Goal: Information Seeking & Learning: Learn about a topic

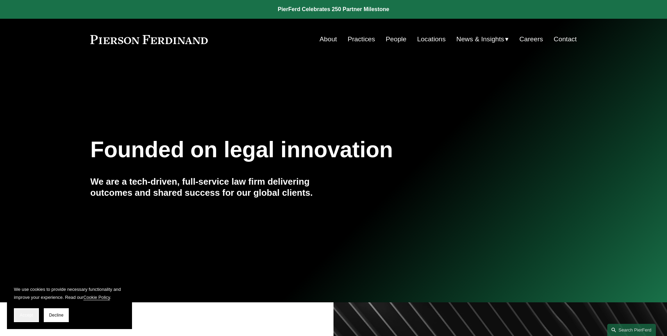
click at [22, 317] on button "Accept" at bounding box center [26, 315] width 25 height 14
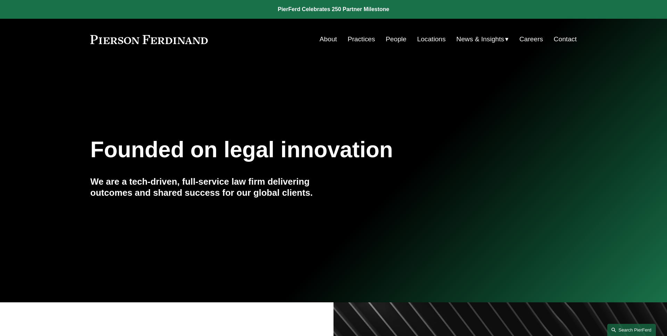
click at [638, 334] on link "Search this site" at bounding box center [631, 330] width 49 height 12
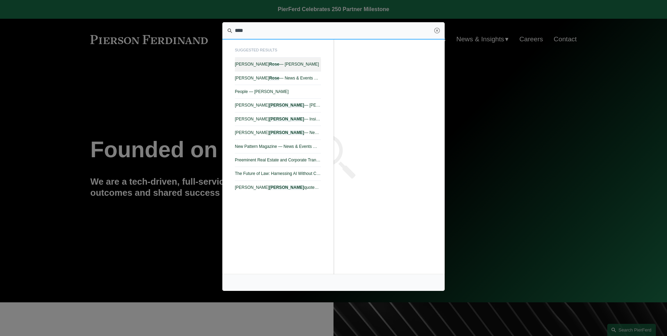
click at [293, 66] on span "Daniel Rose — Pierson Ferdinand LLP" at bounding box center [278, 64] width 86 height 5
type input "****"
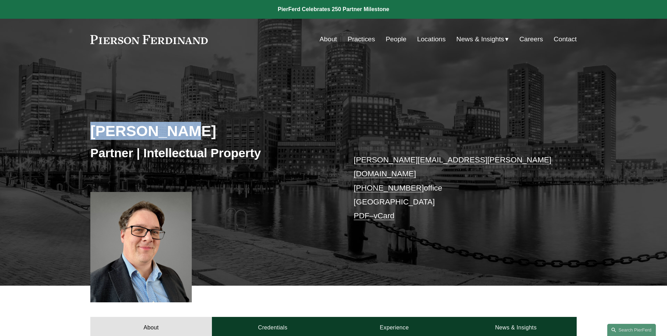
drag, startPoint x: 186, startPoint y: 135, endPoint x: 49, endPoint y: 135, distance: 136.5
click at [51, 135] on div "[PERSON_NAME] Partner | Intellectual Property [PERSON_NAME][EMAIL_ADDRESS][PERS…" at bounding box center [333, 183] width 667 height 206
copy h2 "[PERSON_NAME]"
click at [49, 135] on div "[PERSON_NAME] Partner | Intellectual Property [PERSON_NAME][EMAIL_ADDRESS][PERS…" at bounding box center [333, 183] width 667 height 206
click at [178, 41] on link at bounding box center [148, 39] width 117 height 9
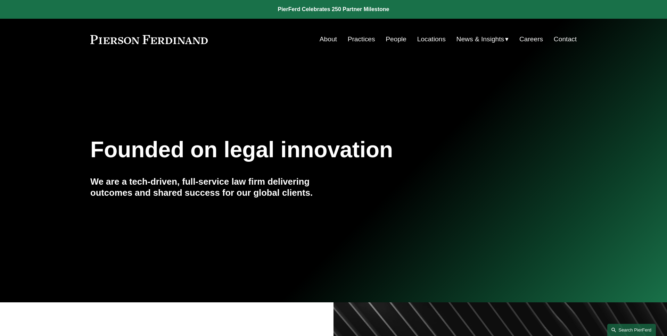
click at [628, 328] on link "Search this site" at bounding box center [631, 330] width 49 height 12
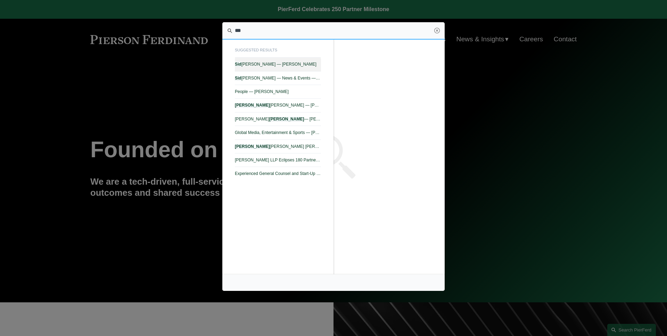
click at [281, 64] on span "Sid Kapoor — Pierson Ferdinand LLP" at bounding box center [278, 64] width 86 height 5
type input "***"
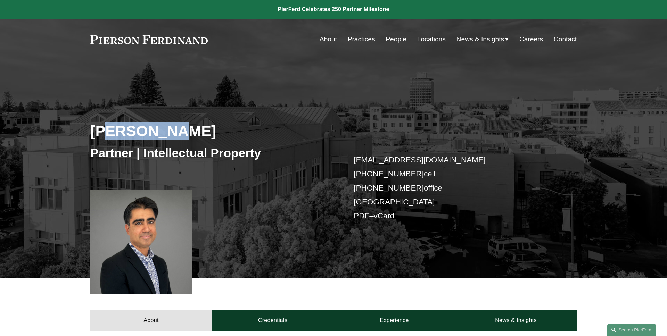
drag, startPoint x: 145, startPoint y: 134, endPoint x: 75, endPoint y: 134, distance: 69.8
click at [81, 134] on div "Sid Kapoor Partner | Intellectual Property sid.kapoor@pierferd.com +1.908.489.9…" at bounding box center [333, 179] width 667 height 199
copy h2 "Sid Kapoor"
click at [75, 134] on div "Sid Kapoor Partner | Intellectual Property sid.kapoor@pierferd.com +1.908.489.9…" at bounding box center [333, 179] width 667 height 199
click at [0, 0] on span "Insights" at bounding box center [0, 0] width 0 height 0
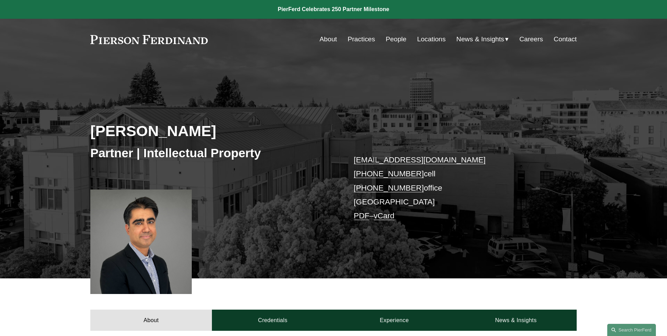
click at [220, 98] on div "Sid Kapoor Partner | Intellectual Property sid.kapoor@pierferd.com +1.908.489.9…" at bounding box center [333, 179] width 667 height 199
click at [0, 0] on span "Insights" at bounding box center [0, 0] width 0 height 0
click at [325, 69] on div "Sid Kapoor Partner | Intellectual Property sid.kapoor@pierferd.com +1.908.489.9…" at bounding box center [333, 169] width 667 height 218
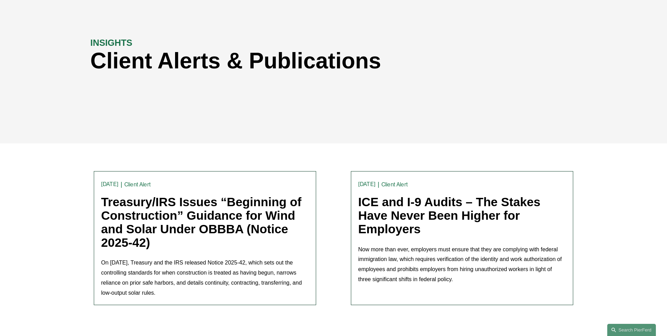
scroll to position [80, 0]
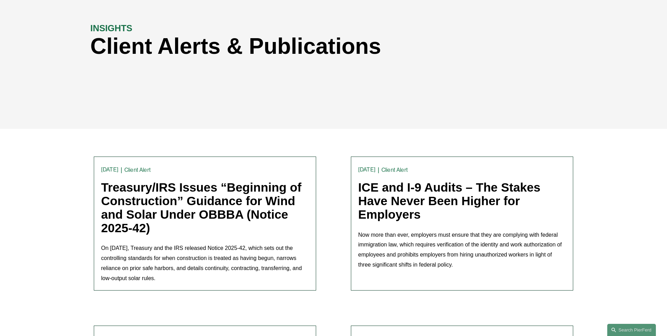
click at [398, 200] on link "ICE and I-9 Audits – The Stakes Have Never Been Higher for Employers" at bounding box center [449, 201] width 182 height 40
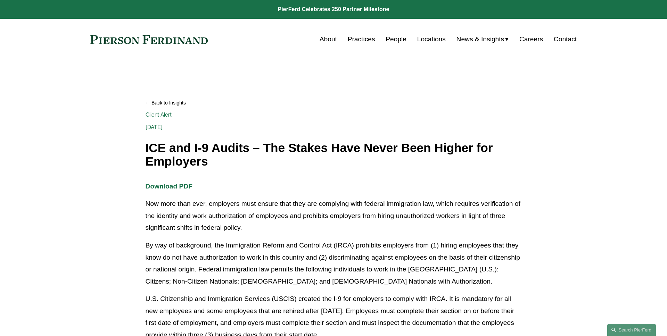
click at [184, 107] on link "Back to Insights" at bounding box center [334, 103] width 376 height 12
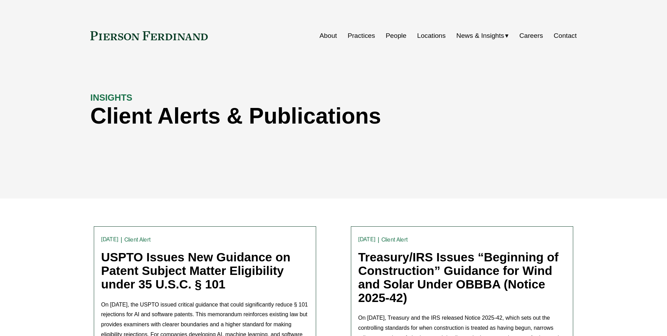
scroll to position [96, 0]
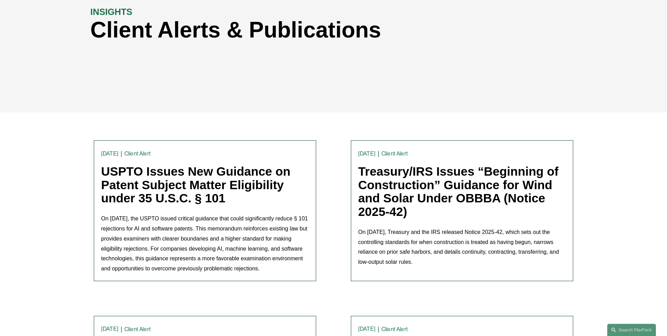
click at [158, 178] on link "USPTO Issues New Guidance on Patent Subject Matter Eligibility under 35 U.S.C. …" at bounding box center [195, 185] width 189 height 40
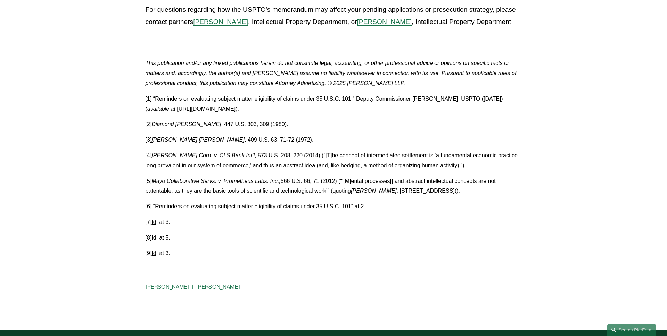
scroll to position [1201, 0]
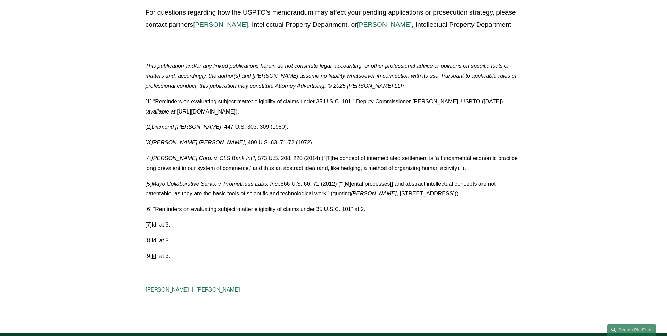
click at [235, 109] on link "https://www.uspto.gov/sites/default/files/documents/memo-101-20250804.pdf" at bounding box center [206, 112] width 59 height 6
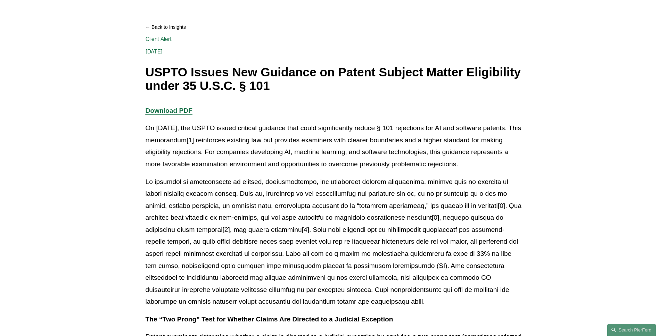
scroll to position [0, 0]
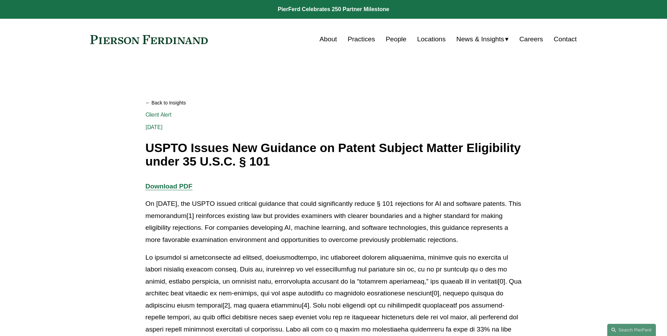
click at [167, 101] on link "Back to Insights" at bounding box center [334, 103] width 376 height 12
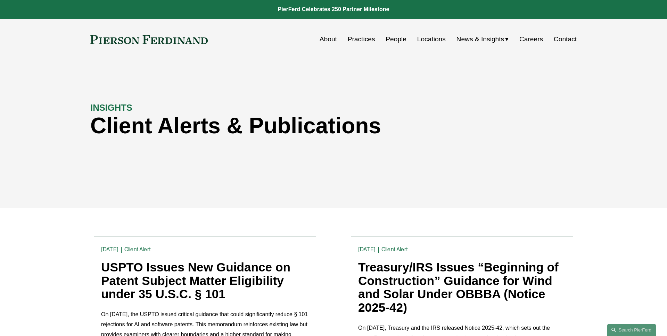
click at [145, 265] on link "USPTO Issues New Guidance on Patent Subject Matter Eligibility under 35 U.S.C. …" at bounding box center [195, 280] width 189 height 40
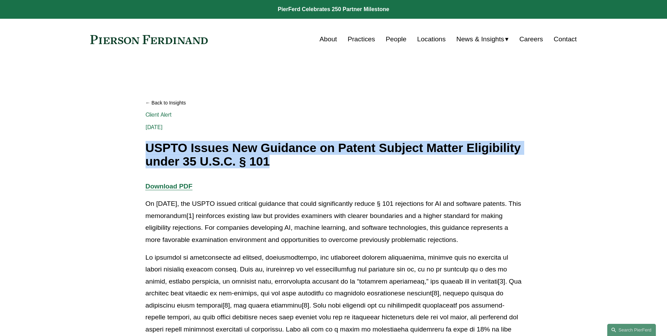
drag, startPoint x: 335, startPoint y: 161, endPoint x: 145, endPoint y: 149, distance: 190.3
click at [146, 149] on h1 "USPTO Issues New Guidance on Patent Subject Matter Eligibility under 35 U.S.C. …" at bounding box center [334, 154] width 376 height 27
copy h1 "USPTO Issues New Guidance on Patent Subject Matter Eligibility under 35 U.S.C. …"
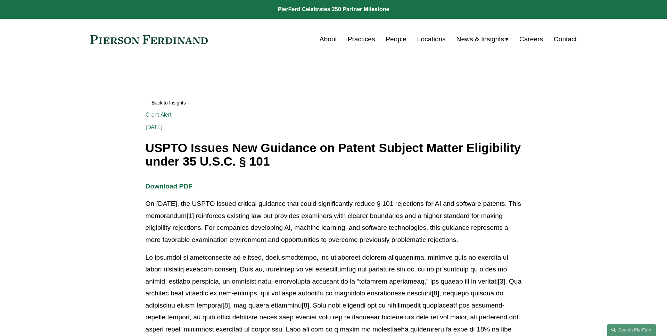
click at [295, 186] on p "Download PDF" at bounding box center [334, 187] width 376 height 12
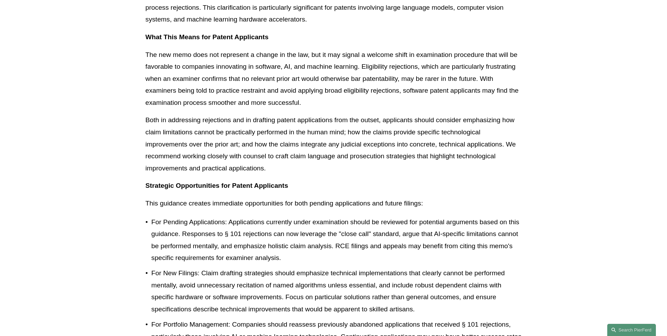
scroll to position [1013, 0]
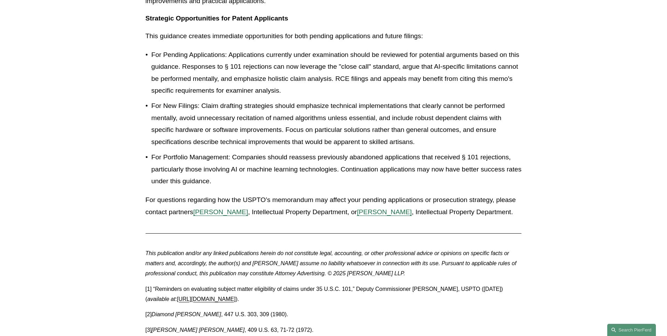
click at [224, 208] on span "[PERSON_NAME]" at bounding box center [220, 211] width 55 height 7
click at [369, 208] on span "[PERSON_NAME]" at bounding box center [384, 211] width 55 height 7
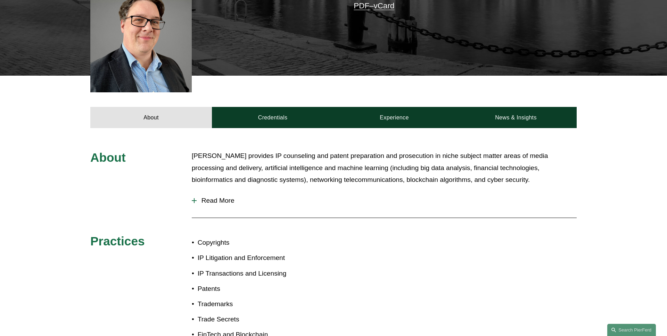
scroll to position [259, 0]
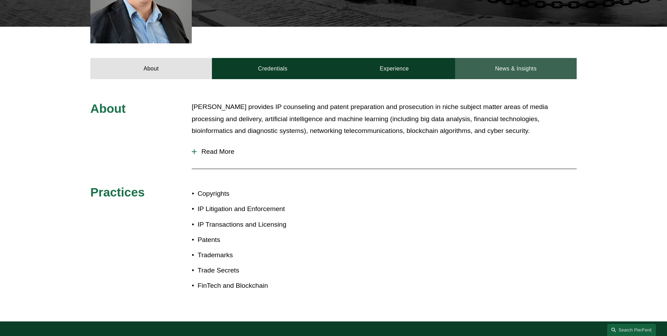
click at [519, 58] on link "News & Insights" at bounding box center [516, 68] width 122 height 21
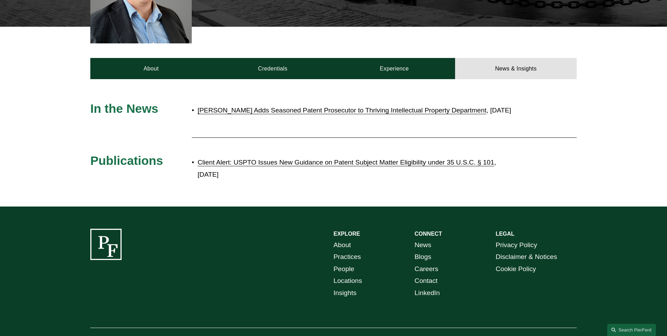
click at [314, 159] on link "Client Alert: USPTO Issues New Guidance on Patent Subject Matter Eligibility un…" at bounding box center [346, 162] width 297 height 7
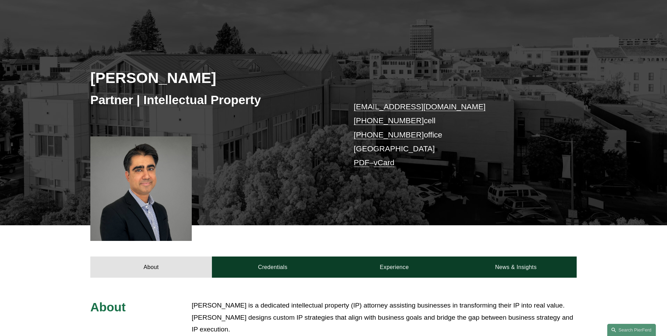
scroll to position [196, 0]
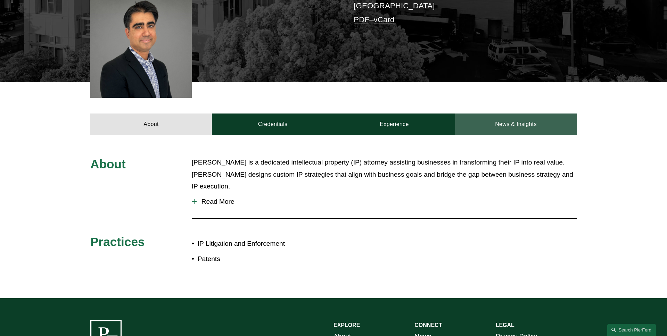
click at [500, 118] on link "News & Insights" at bounding box center [516, 124] width 122 height 21
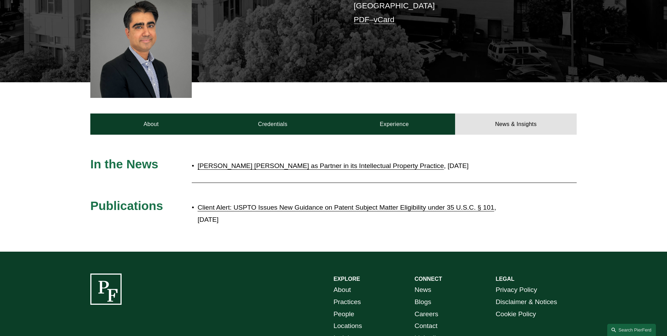
click at [289, 207] on link "Client Alert: USPTO Issues New Guidance on Patent Subject Matter Eligibility un…" at bounding box center [346, 207] width 297 height 7
